Goal: Task Accomplishment & Management: Manage account settings

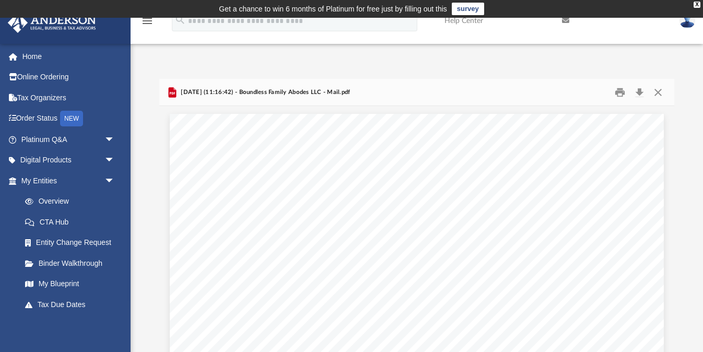
scroll to position [136, 0]
click at [656, 92] on button "Close" at bounding box center [658, 92] width 19 height 16
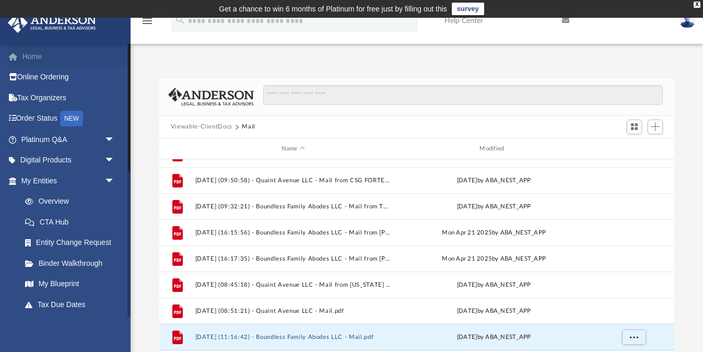
click at [39, 60] on link "Home" at bounding box center [68, 56] width 123 height 21
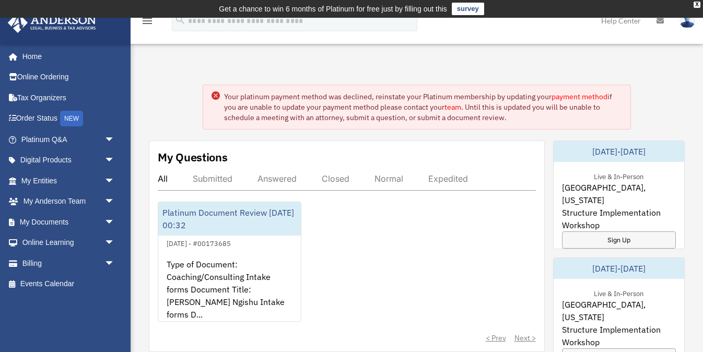
click at [216, 94] on circle at bounding box center [216, 95] width 8 height 8
click at [696, 4] on div "X" at bounding box center [697, 5] width 7 height 6
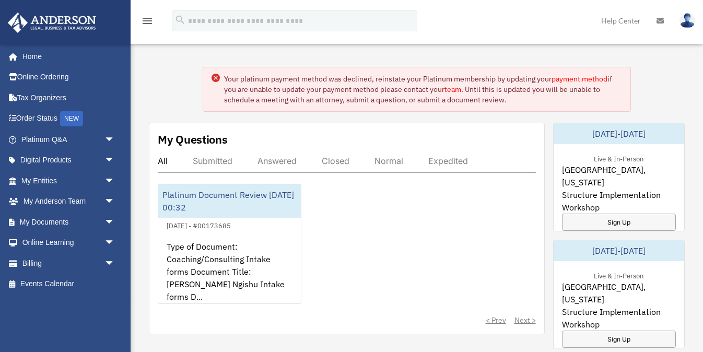
click at [214, 77] on circle at bounding box center [216, 78] width 8 height 8
click at [215, 76] on circle at bounding box center [216, 78] width 8 height 8
click at [686, 21] on img at bounding box center [688, 20] width 16 height 15
click at [53, 264] on link "Billing arrow_drop_down" at bounding box center [68, 263] width 123 height 21
click at [110, 262] on span "arrow_drop_down" at bounding box center [114, 263] width 21 height 21
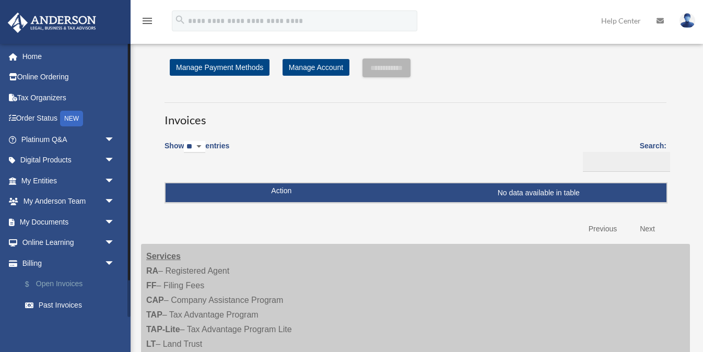
click at [64, 280] on link "$ Open Invoices" at bounding box center [73, 284] width 116 height 21
click at [60, 303] on link "Past Invoices" at bounding box center [73, 305] width 116 height 21
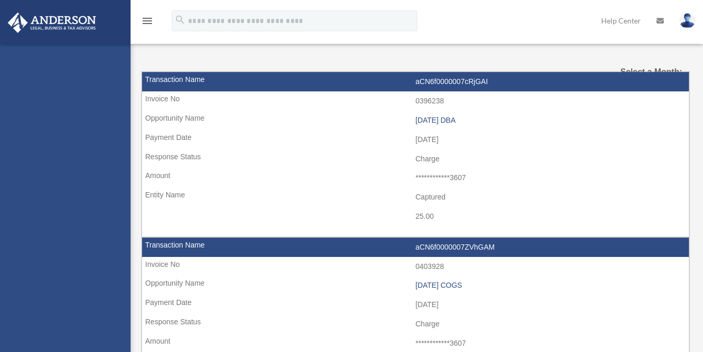
select select
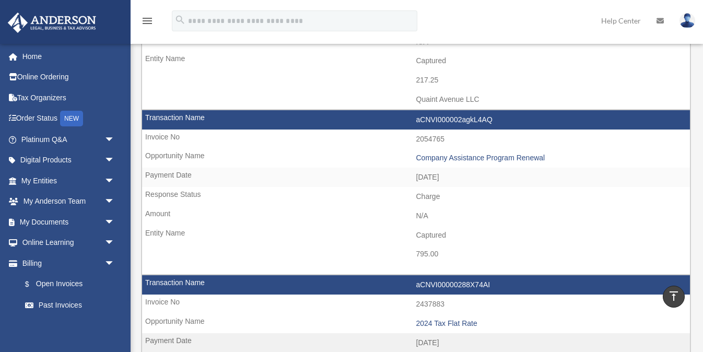
scroll to position [535, 0]
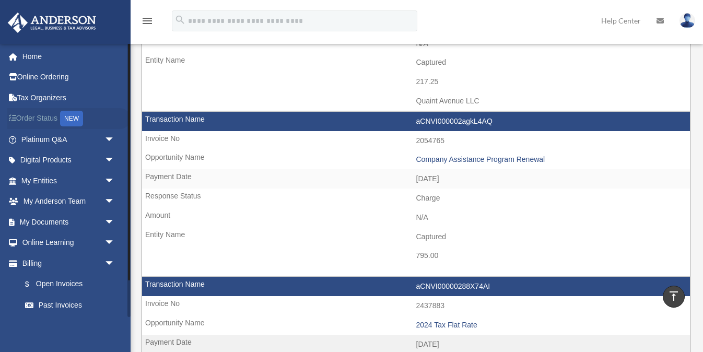
click at [30, 117] on link "Order Status NEW" at bounding box center [68, 118] width 123 height 21
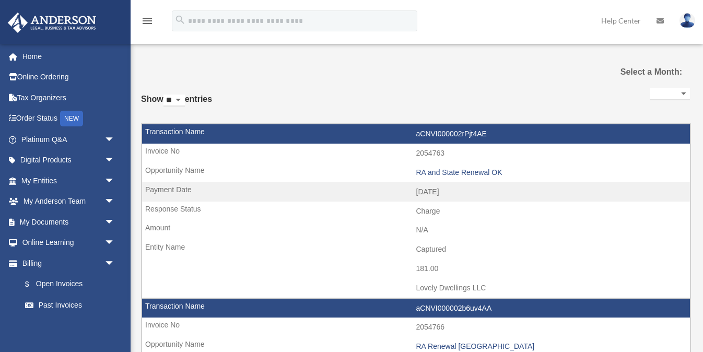
select select
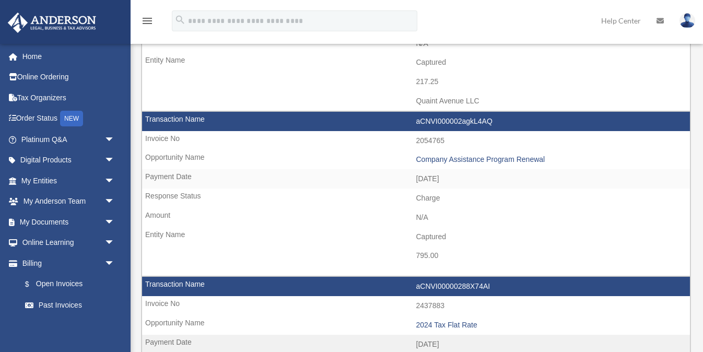
click at [687, 24] on img at bounding box center [688, 20] width 16 height 15
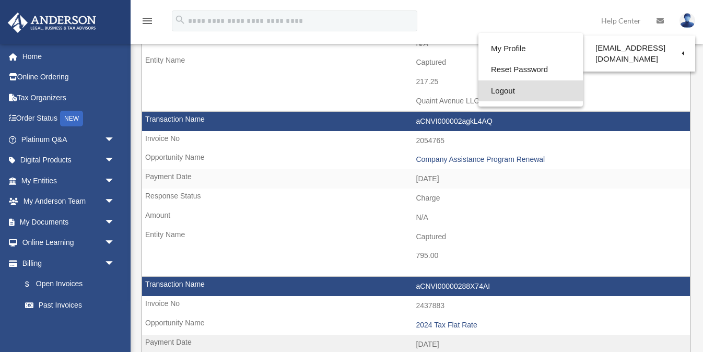
click at [508, 91] on link "Logout" at bounding box center [530, 90] width 104 height 21
